Goal: Find specific page/section: Find specific page/section

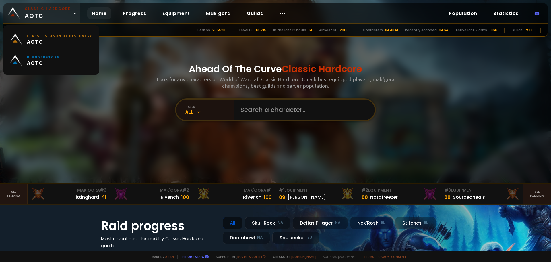
click at [71, 18] on link "Classic Hardcore AOTC" at bounding box center [41, 13] width 77 height 20
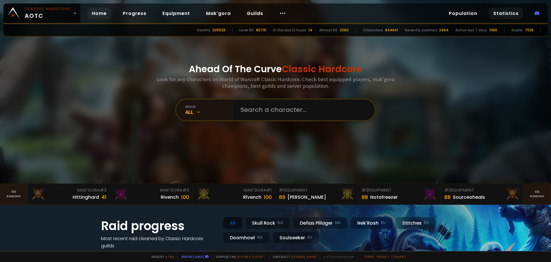
click at [495, 11] on link "Statistics" at bounding box center [506, 13] width 34 height 12
click at [201, 112] on div "All" at bounding box center [210, 112] width 48 height 7
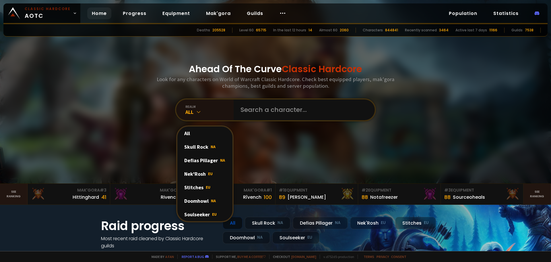
click at [196, 211] on div "Soulseeker EU" at bounding box center [205, 213] width 55 height 13
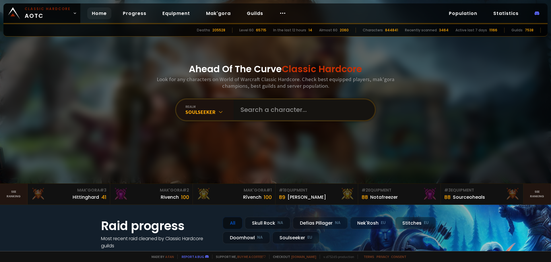
click at [271, 116] on input "text" at bounding box center [302, 109] width 131 height 21
